Goal: Transaction & Acquisition: Purchase product/service

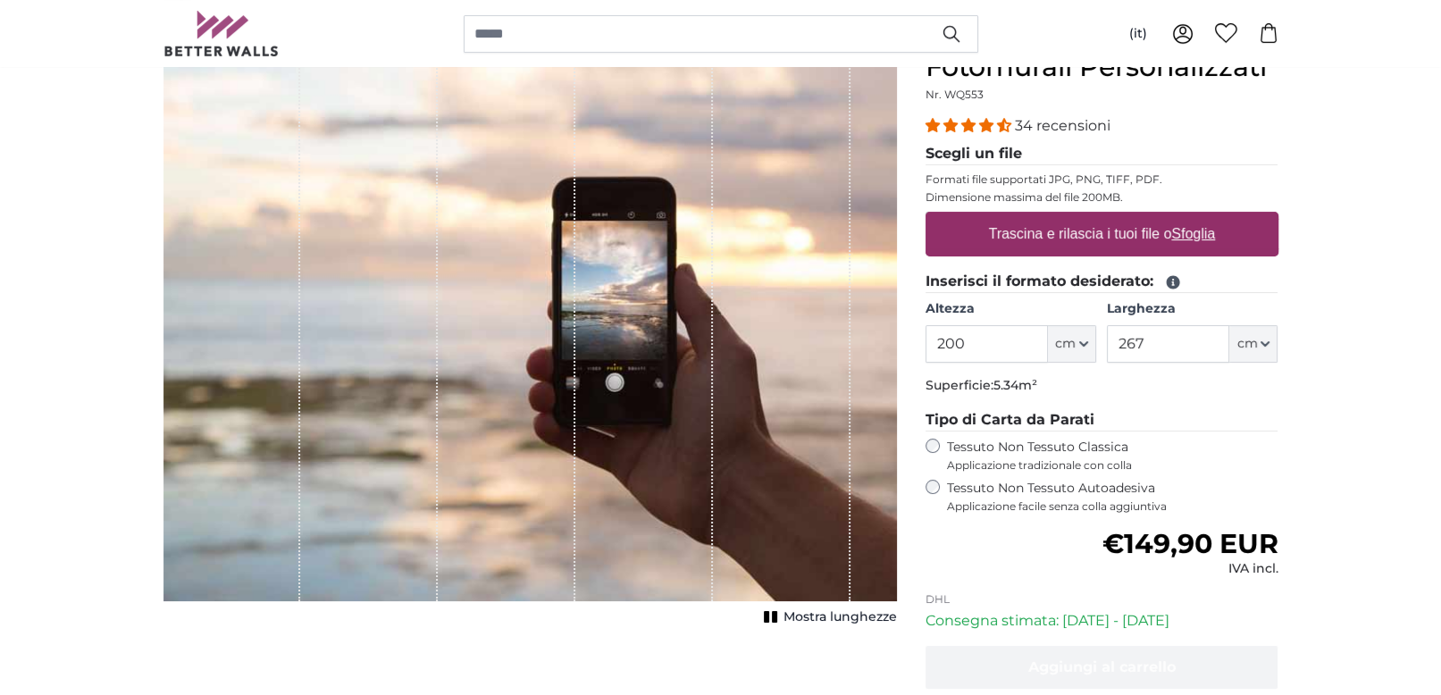
scroll to position [186, 0]
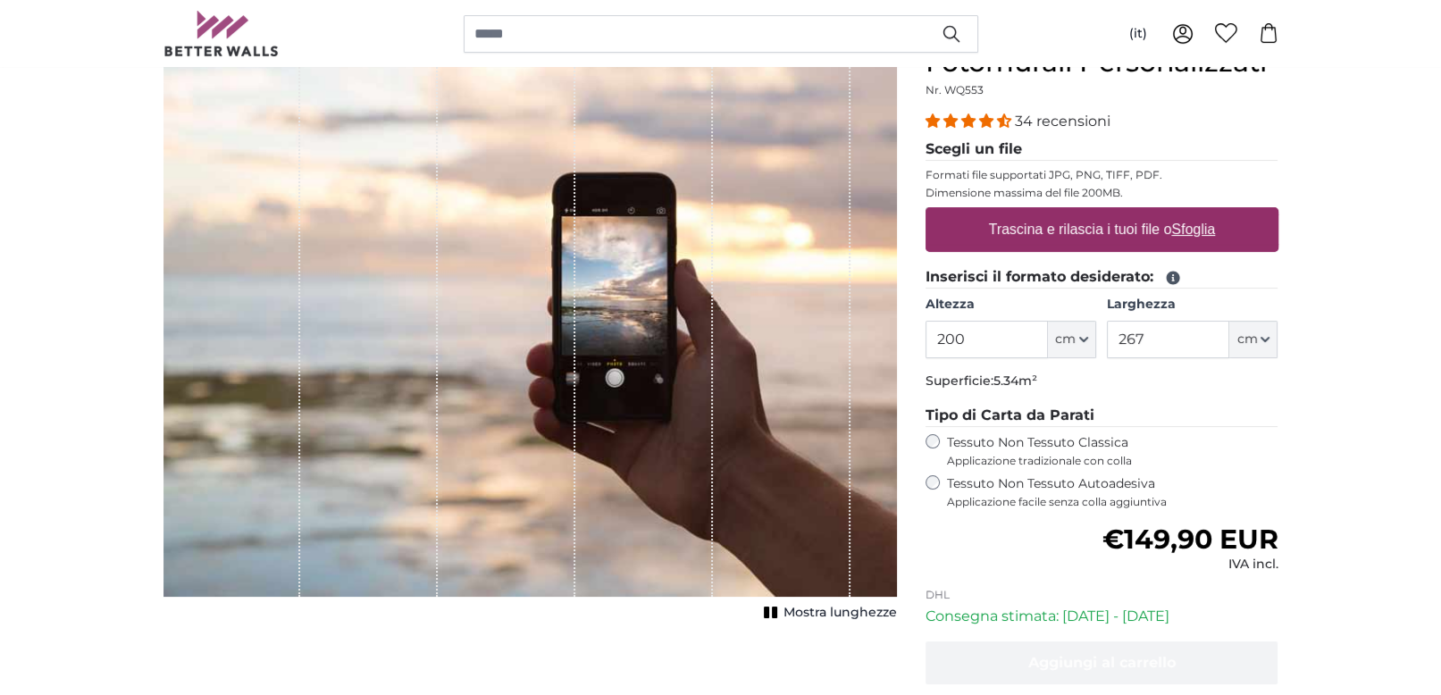
drag, startPoint x: 1011, startPoint y: 345, endPoint x: 842, endPoint y: 357, distance: 169.3
click at [925, 351] on input "200" at bounding box center [986, 340] width 122 height 38
type input "230"
drag, startPoint x: 1155, startPoint y: 326, endPoint x: 1053, endPoint y: 325, distance: 101.8
click at [1107, 325] on input "267" at bounding box center [1168, 340] width 122 height 38
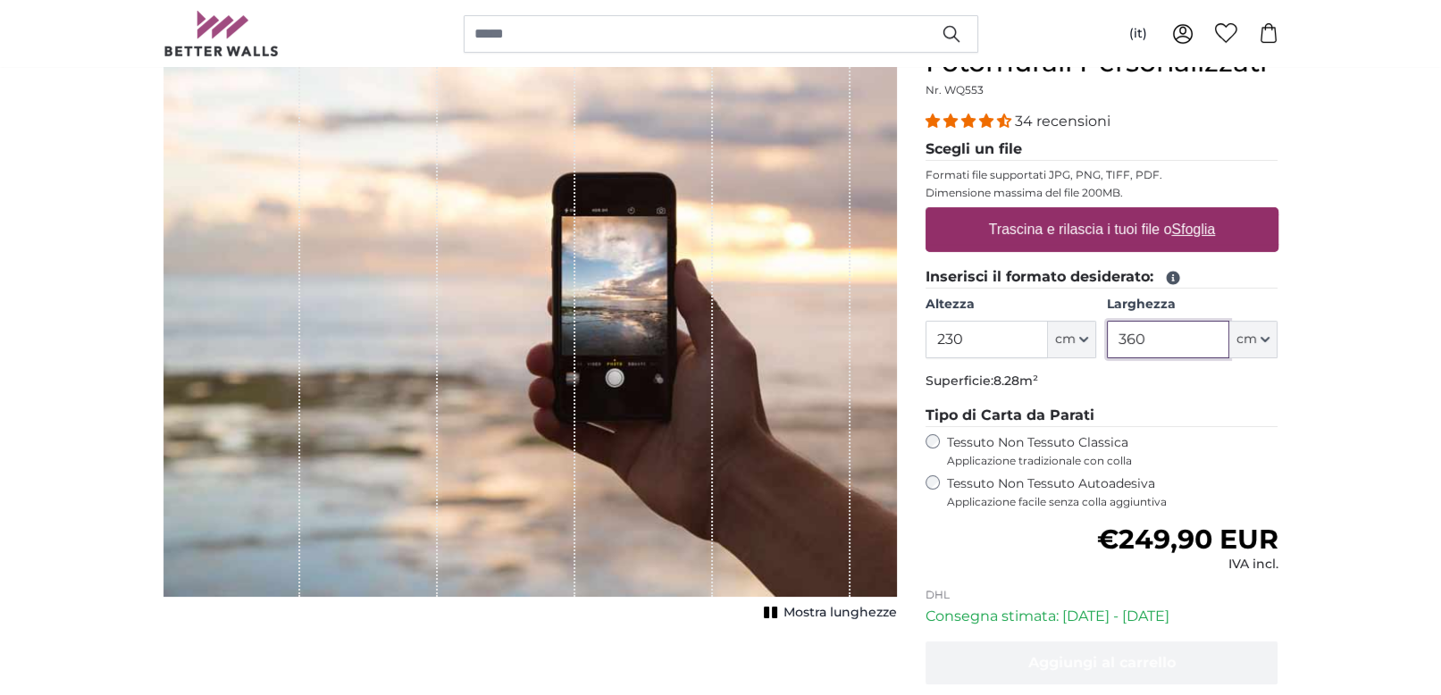
type input "360"
click at [1158, 392] on fieldset "Inserisci il formato desiderato: [GEOGRAPHIC_DATA] 230 ft cm Centimeter (cm) In…" at bounding box center [1101, 331] width 353 height 131
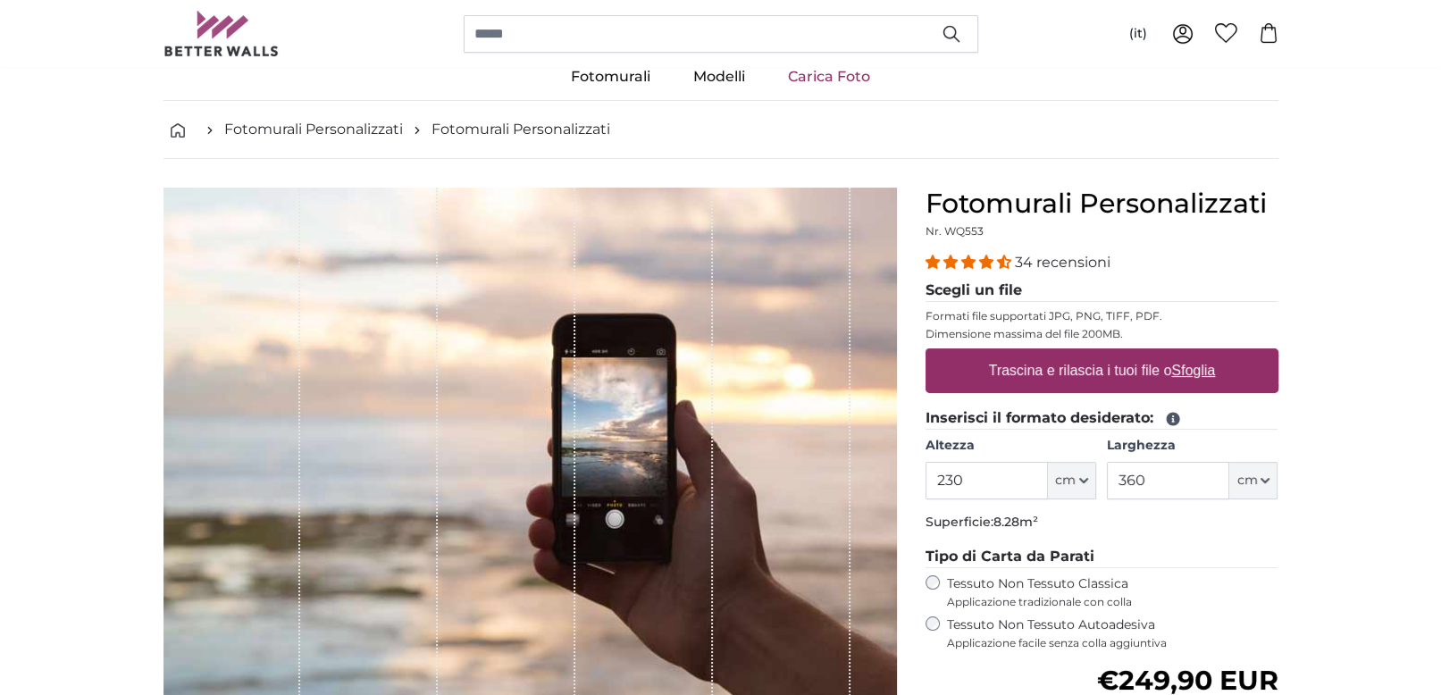
scroll to position [93, 0]
